Goal: Find specific page/section: Find specific page/section

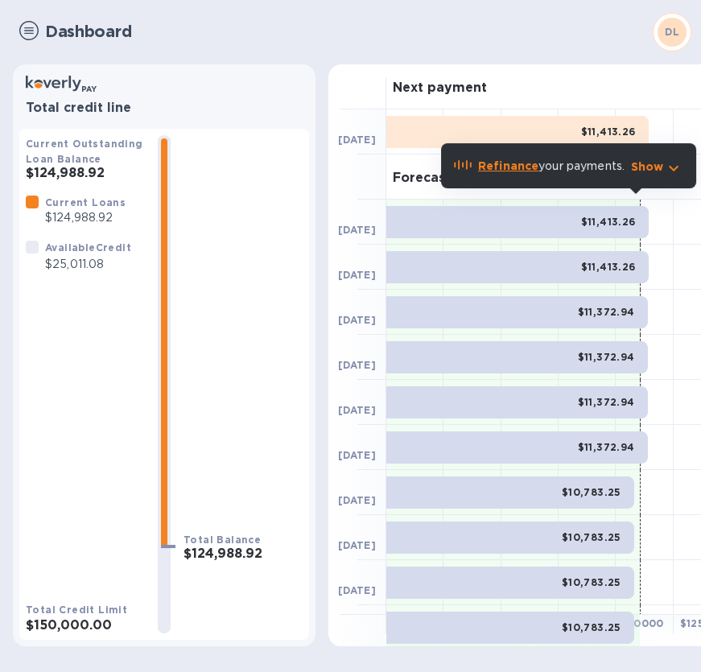
click at [27, 32] on img at bounding box center [28, 30] width 19 height 19
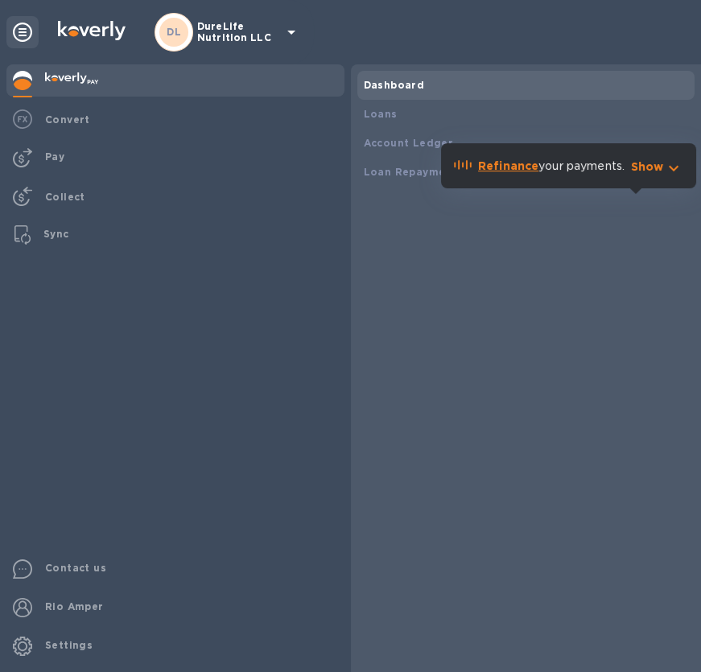
click at [266, 35] on p "DureLife Nutrition LLC" at bounding box center [237, 32] width 80 height 23
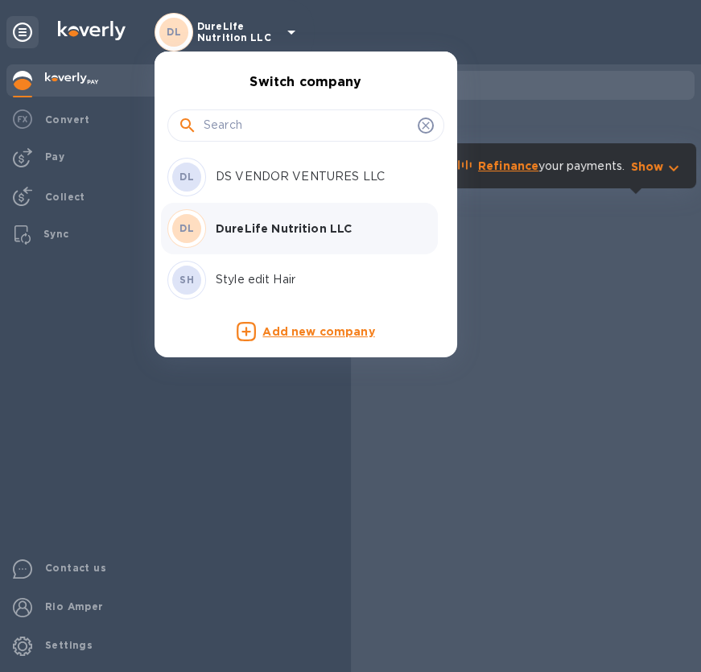
click at [284, 179] on p "DS VENDOR VENTURES LLC" at bounding box center [317, 176] width 203 height 17
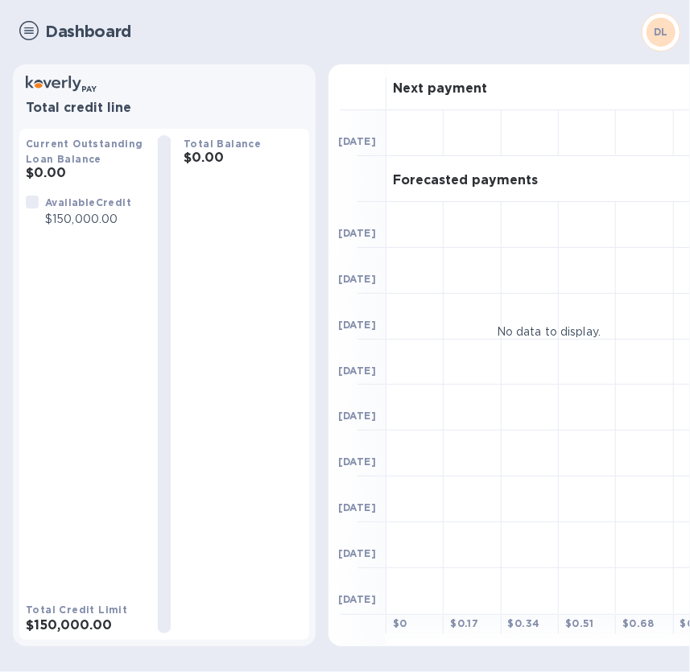
click at [23, 32] on img at bounding box center [28, 30] width 19 height 19
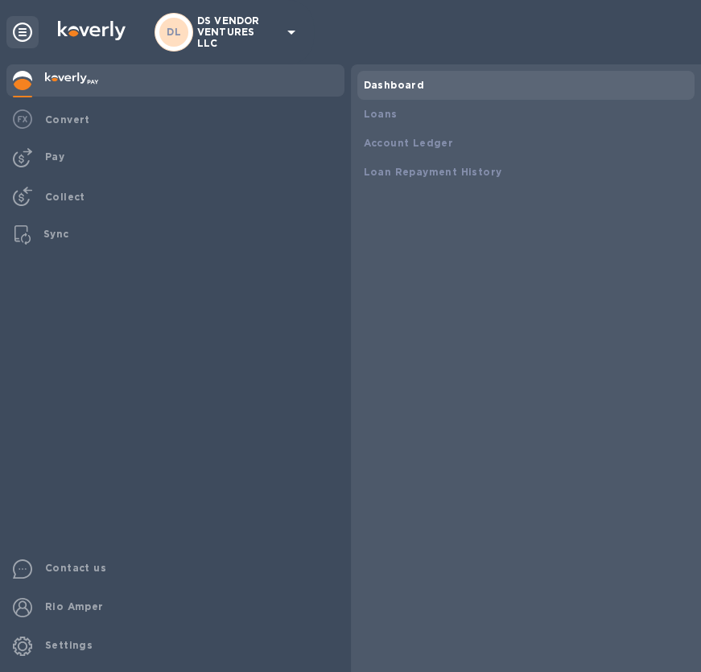
click at [233, 40] on p "DS VENDOR VENTURES LLC" at bounding box center [237, 32] width 80 height 34
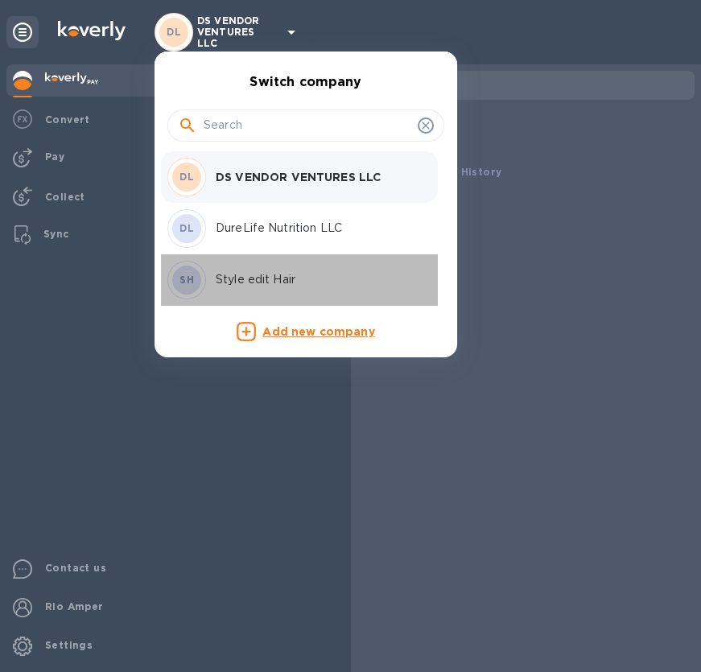
click at [257, 278] on p "Style edit Hair" at bounding box center [317, 279] width 203 height 17
